Goal: Find contact information: Find contact information

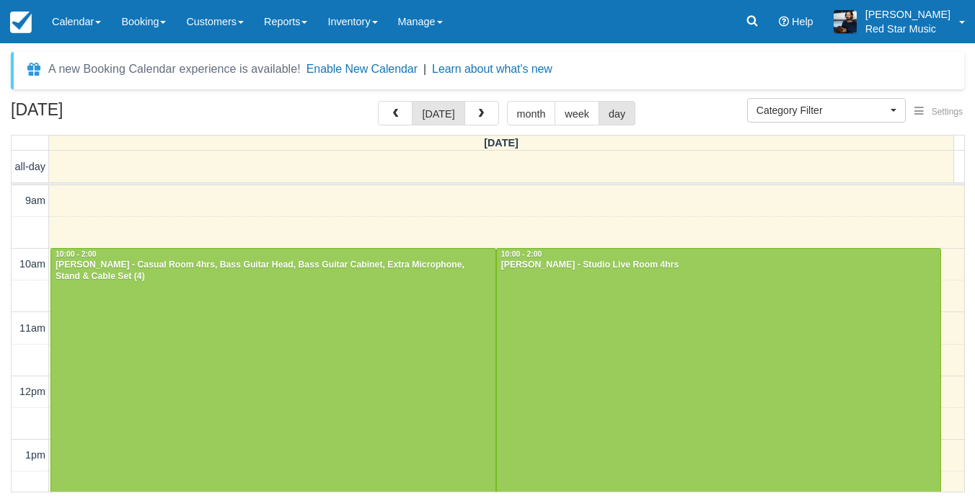
select select
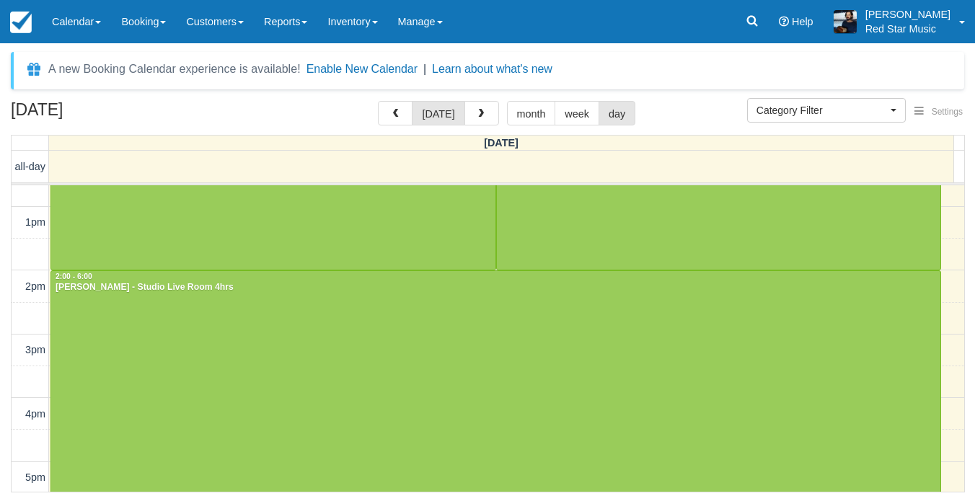
scroll to position [232, 0]
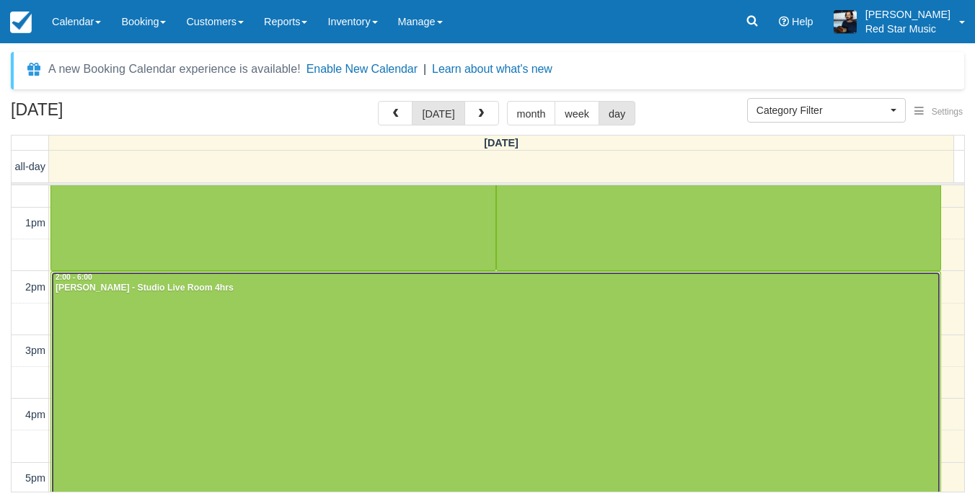
click at [291, 298] on div at bounding box center [495, 399] width 889 height 254
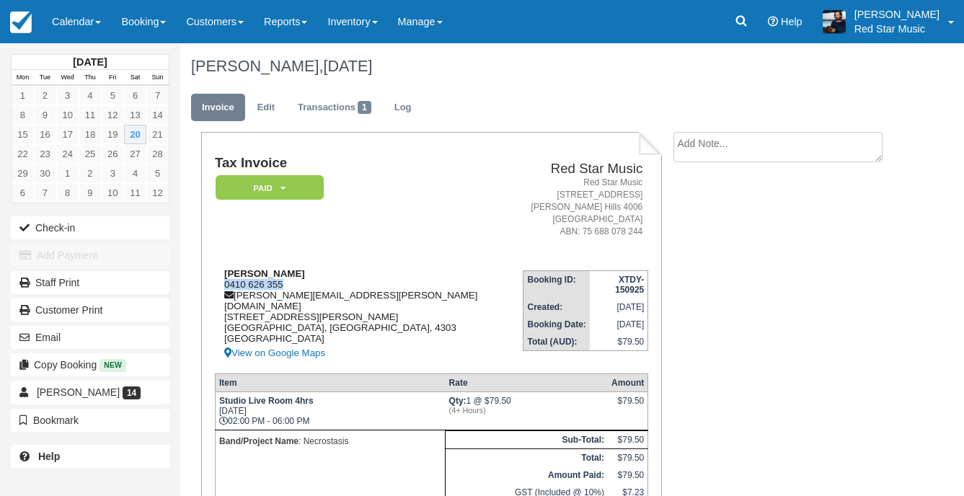
drag, startPoint x: 288, startPoint y: 283, endPoint x: 225, endPoint y: 285, distance: 63.5
click at [225, 285] on div "Benjamin McGrory 0410 626 355 benjamin.mcgrory@gmail.com 3 Taylor Street Dinmor…" at bounding box center [369, 315] width 309 height 94
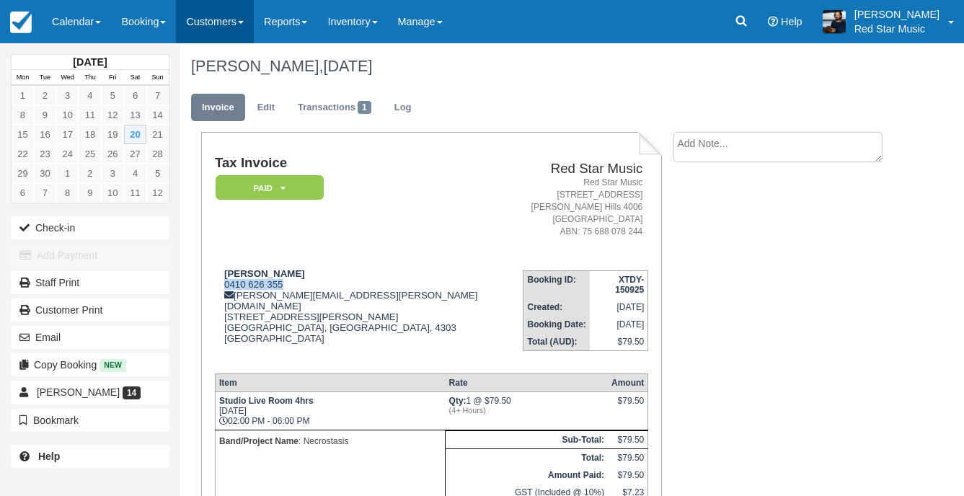
copy div "0410 626 355"
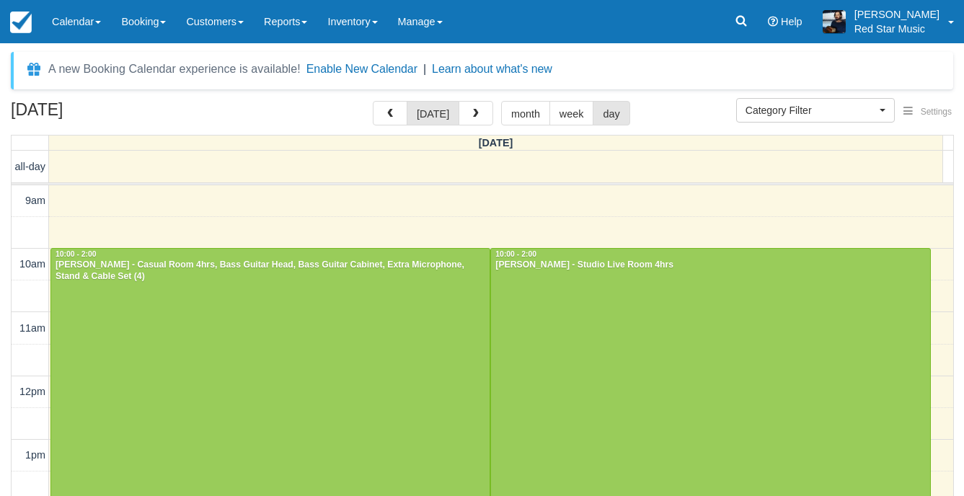
select select
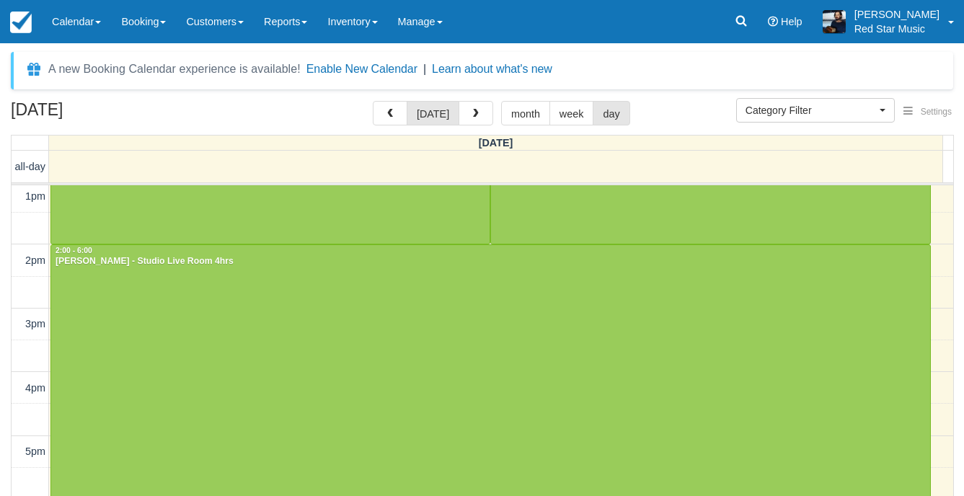
scroll to position [482, 0]
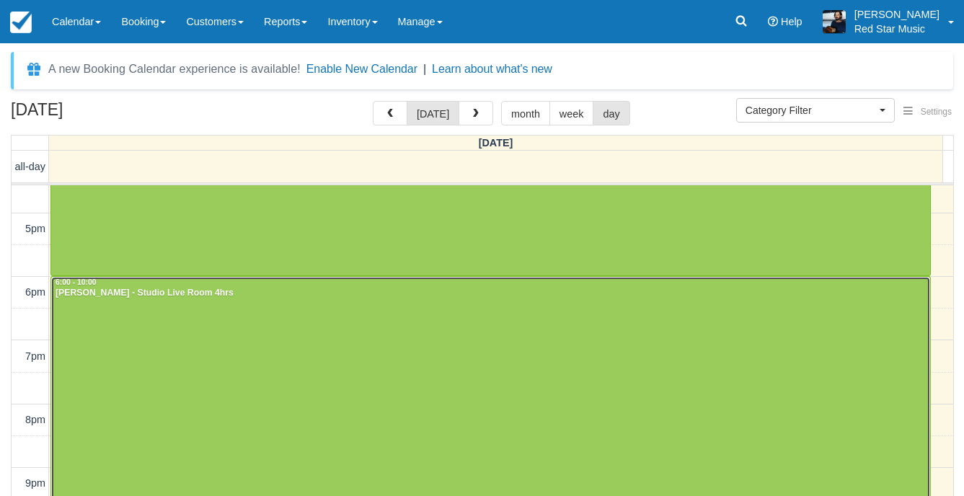
click at [279, 353] on div at bounding box center [490, 403] width 879 height 253
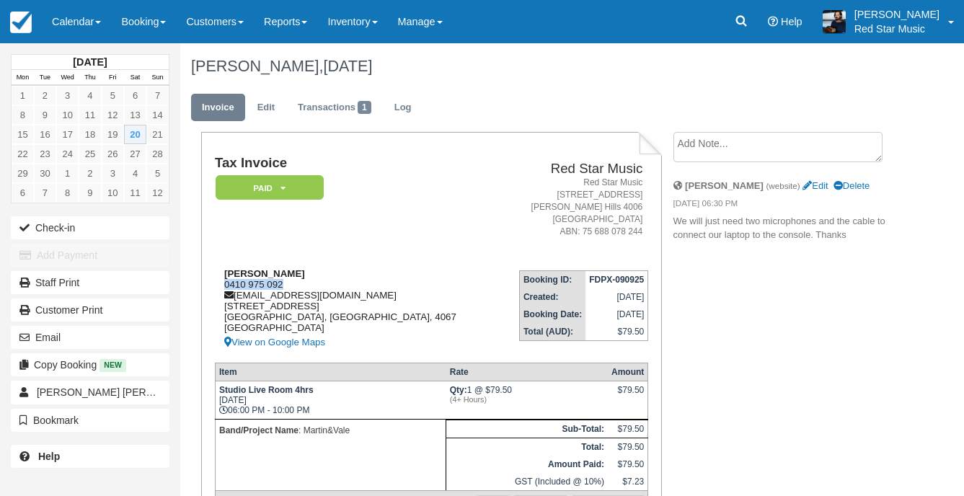
drag, startPoint x: 294, startPoint y: 282, endPoint x: 221, endPoint y: 284, distance: 72.8
click at [221, 284] on div "[PERSON_NAME] 0410 975 092 [EMAIL_ADDRESS][DOMAIN_NAME] [STREET_ADDRESS] View o…" at bounding box center [356, 309] width 283 height 83
copy div "0410 975 092"
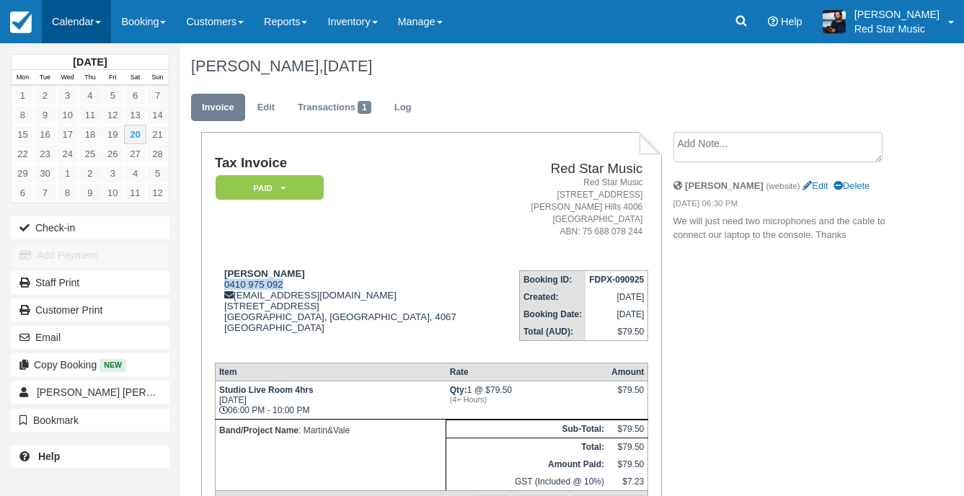
click at [58, 23] on link "Calendar" at bounding box center [76, 21] width 69 height 43
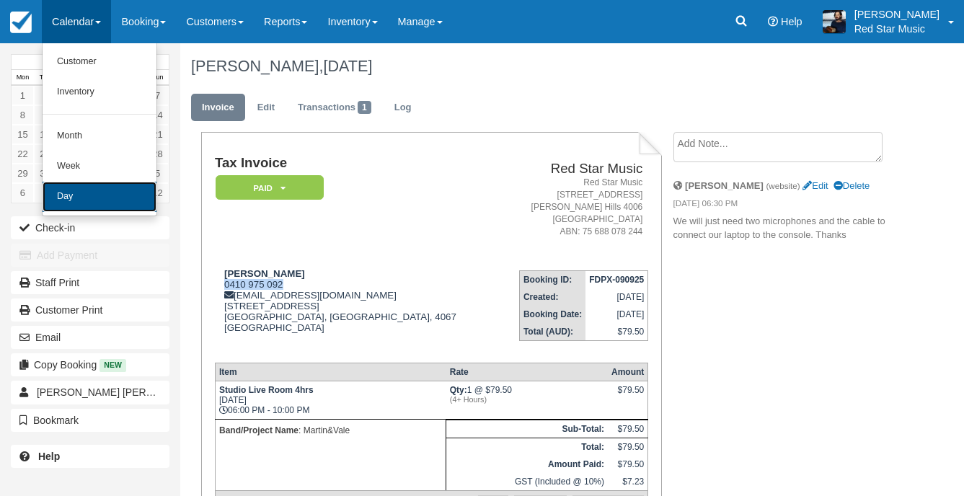
click at [85, 198] on link "Day" at bounding box center [100, 197] width 114 height 30
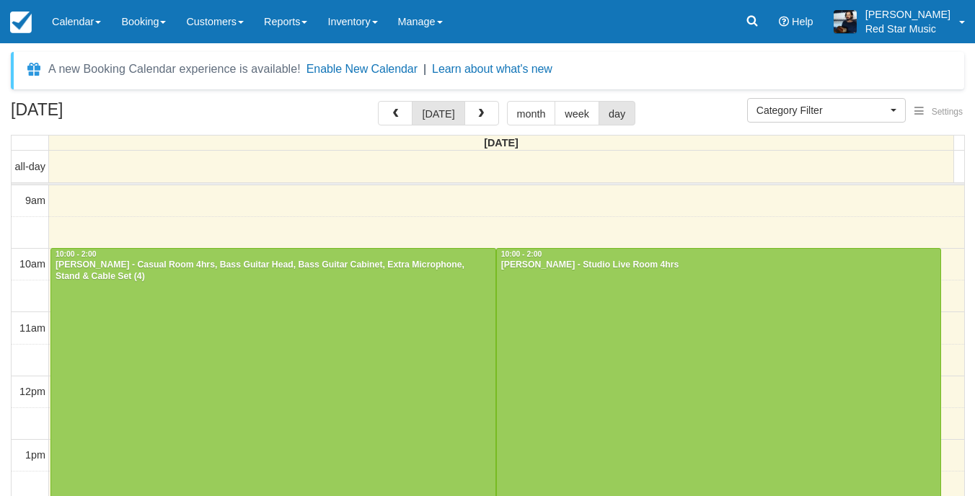
select select
click at [471, 112] on span "button" at bounding box center [476, 114] width 10 height 10
